Goal: Transaction & Acquisition: Purchase product/service

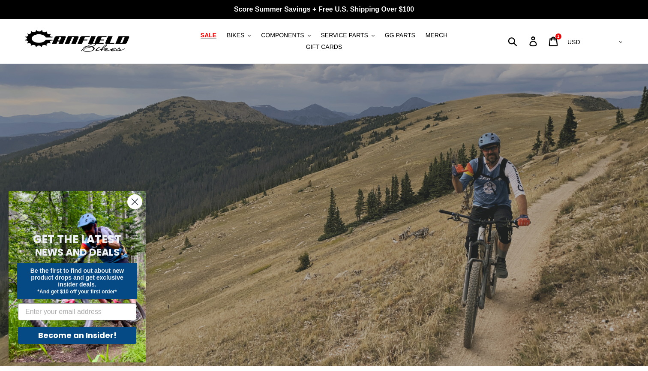
click at [196, 33] on link "SALE" at bounding box center [208, 36] width 24 height 12
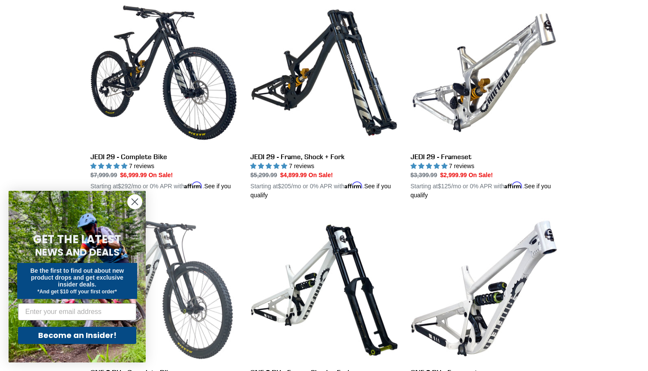
scroll to position [258, 0]
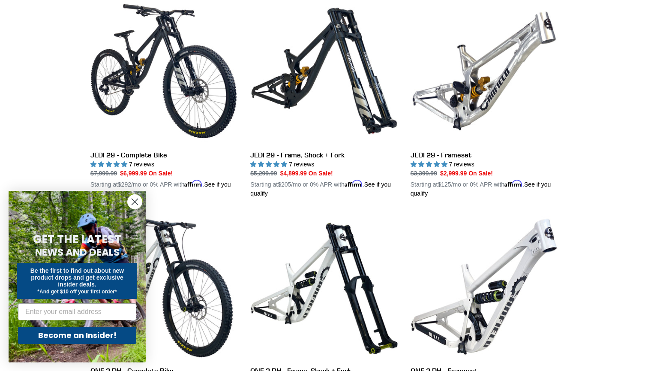
click at [135, 204] on circle "Close dialog" at bounding box center [135, 202] width 14 height 14
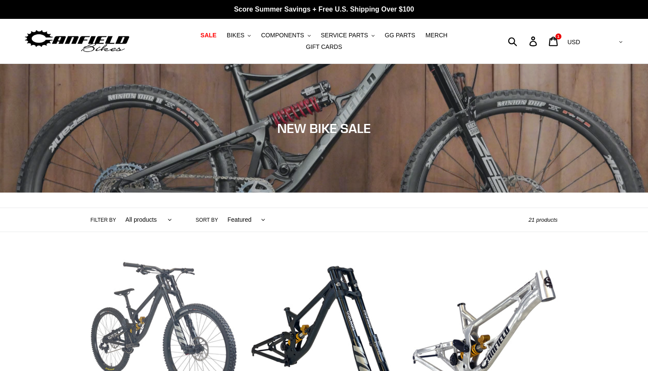
scroll to position [0, 0]
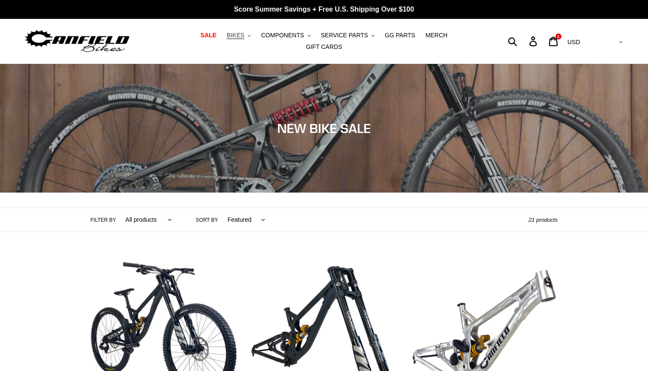
click at [227, 39] on span "BIKES" at bounding box center [236, 35] width 18 height 7
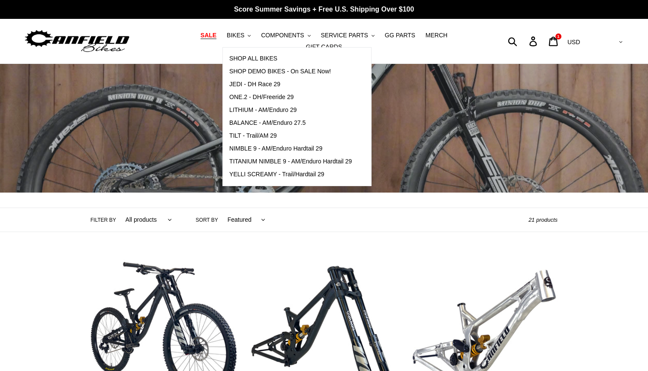
click at [201, 39] on span "SALE" at bounding box center [209, 35] width 16 height 7
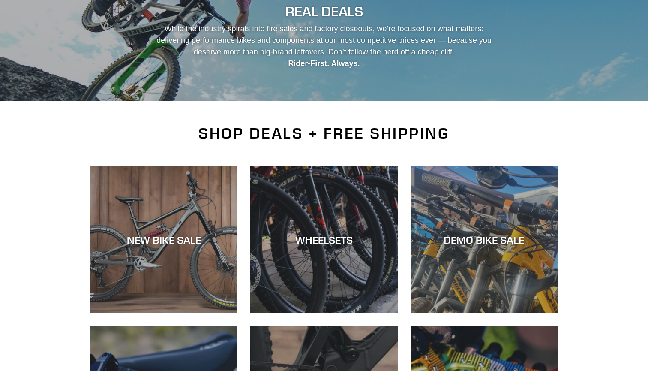
scroll to position [145, 0]
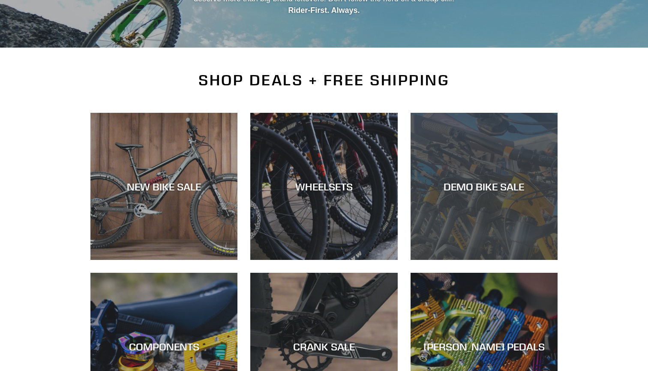
click at [495, 180] on div "DEMO BIKE SALE" at bounding box center [484, 186] width 147 height 12
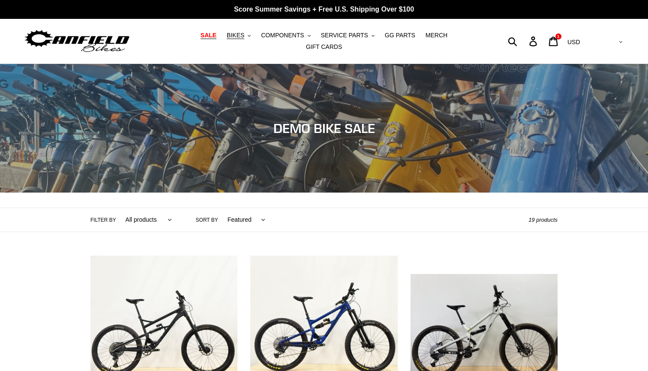
click at [201, 36] on span "SALE" at bounding box center [209, 35] width 16 height 7
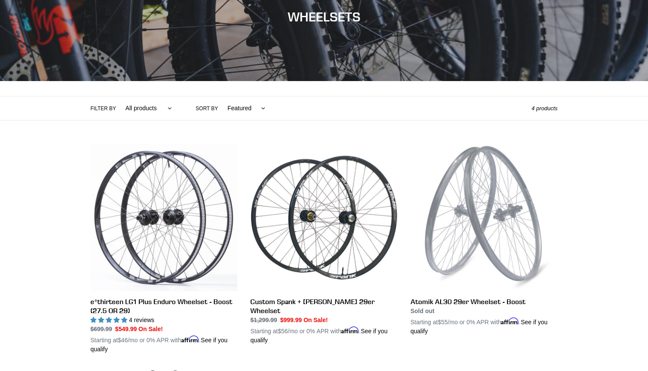
scroll to position [104, 0]
